Goal: Find specific page/section: Find specific page/section

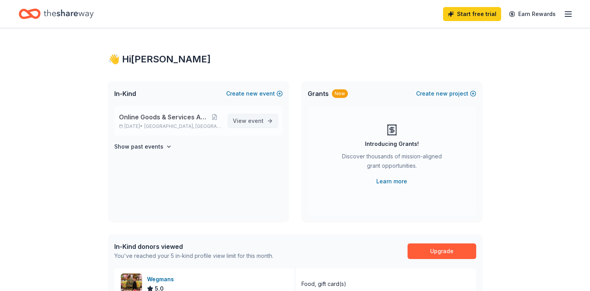
click at [251, 119] on span "event" at bounding box center [256, 120] width 16 height 7
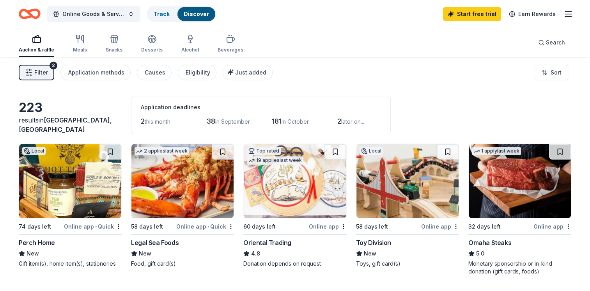
click at [42, 75] on span "Filter" at bounding box center [41, 72] width 14 height 9
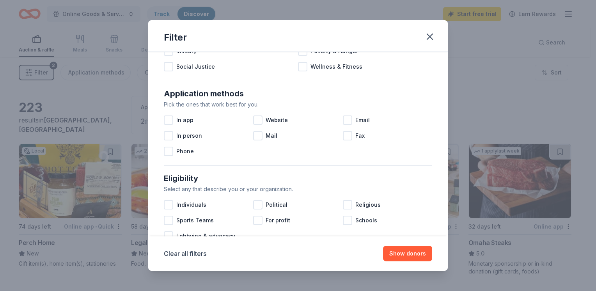
scroll to position [117, 0]
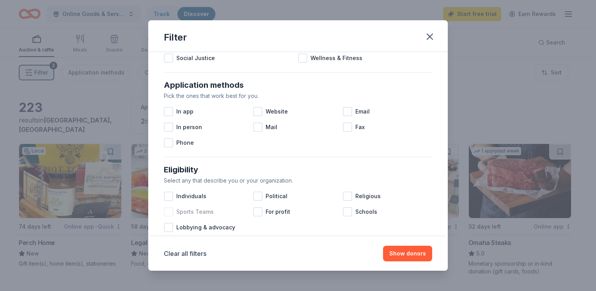
click at [167, 213] on div at bounding box center [168, 211] width 9 height 9
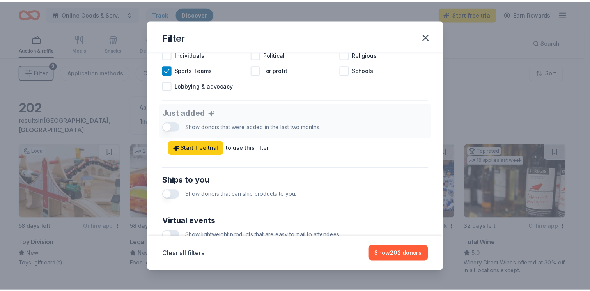
scroll to position [273, 0]
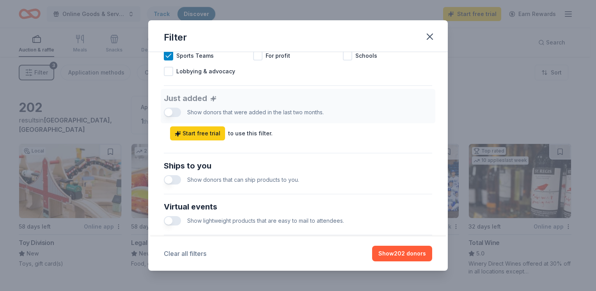
click at [190, 250] on button "Clear all filters" at bounding box center [185, 253] width 43 height 9
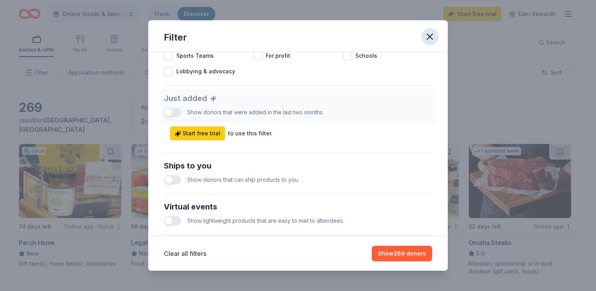
click at [432, 34] on icon "button" at bounding box center [429, 36] width 5 height 5
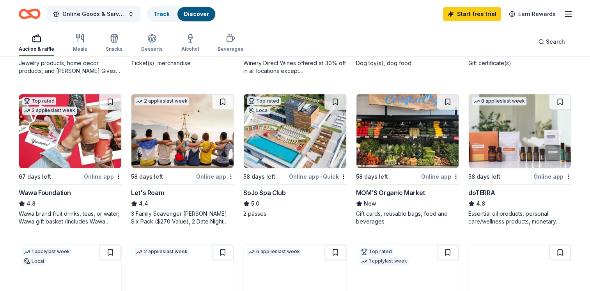
scroll to position [234, 0]
